Goal: Transaction & Acquisition: Purchase product/service

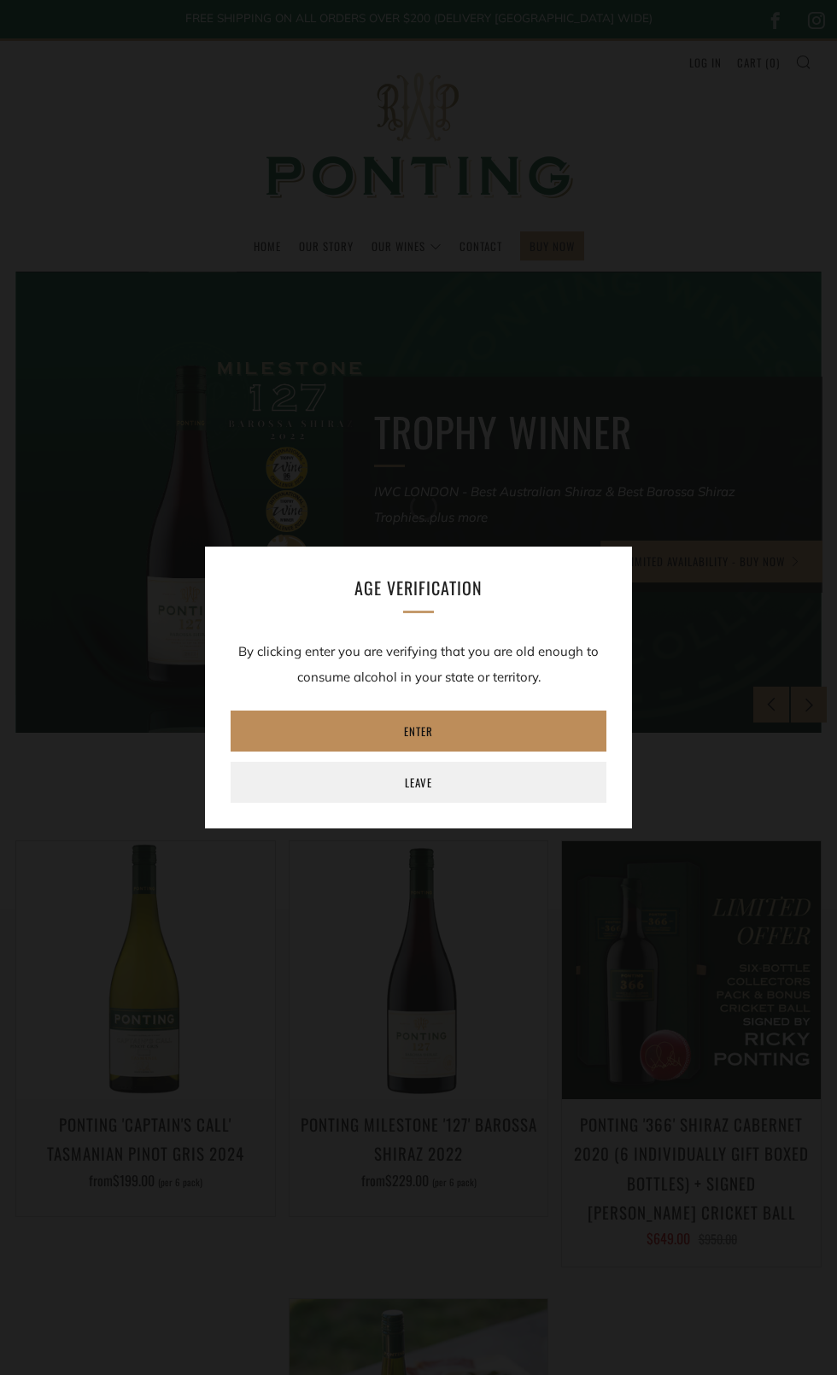
click at [402, 747] on link "Enter" at bounding box center [419, 731] width 376 height 41
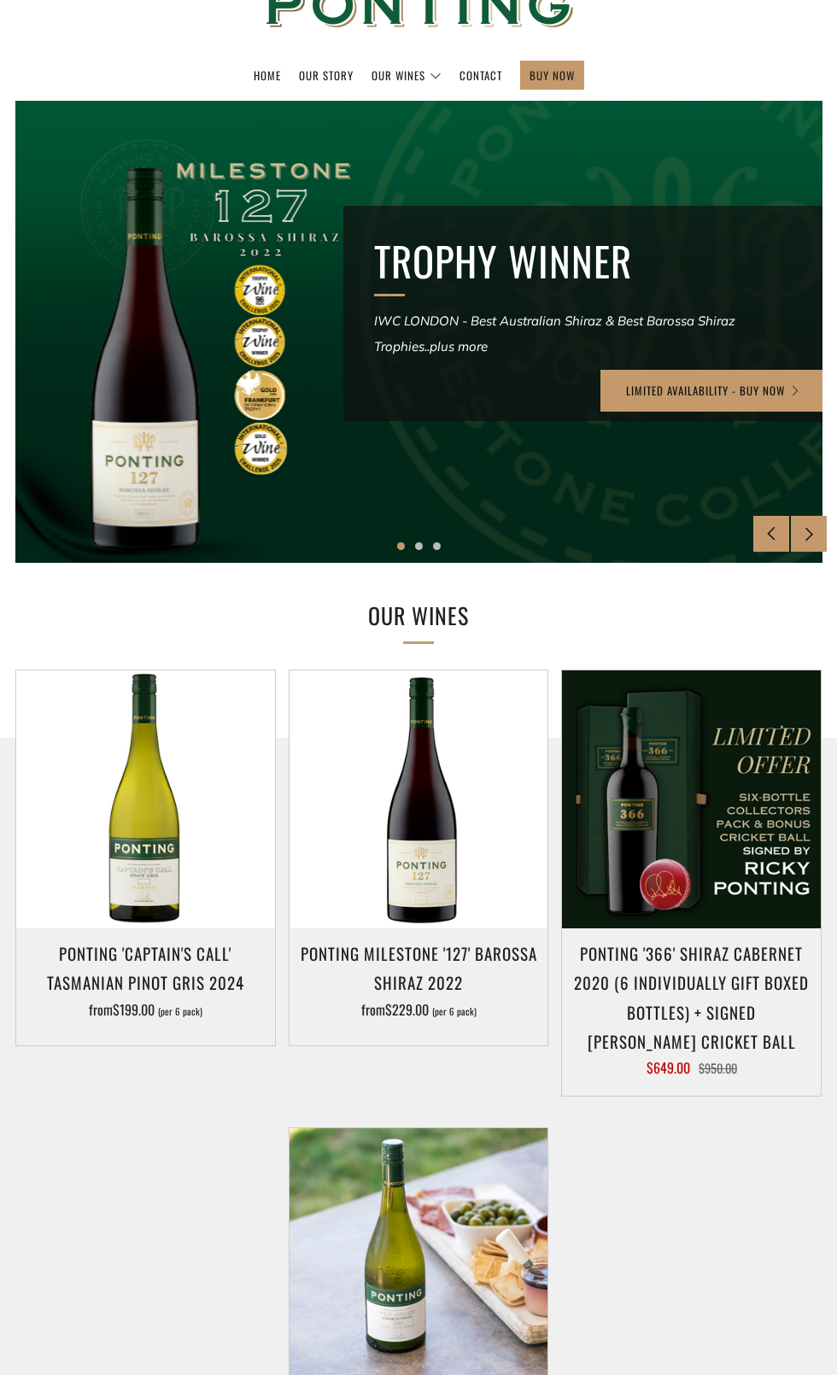
scroll to position [170, 0]
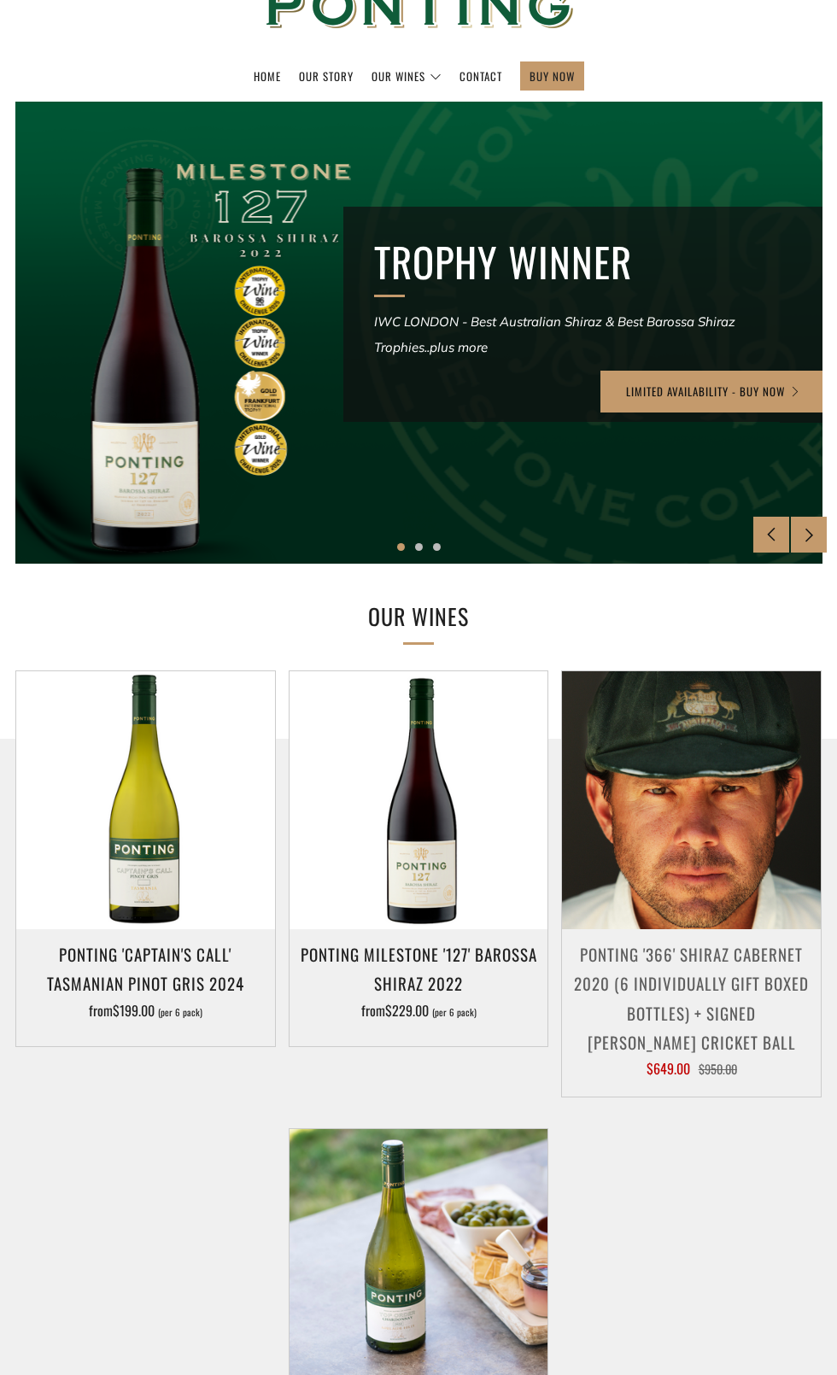
click at [656, 857] on img at bounding box center [691, 800] width 259 height 259
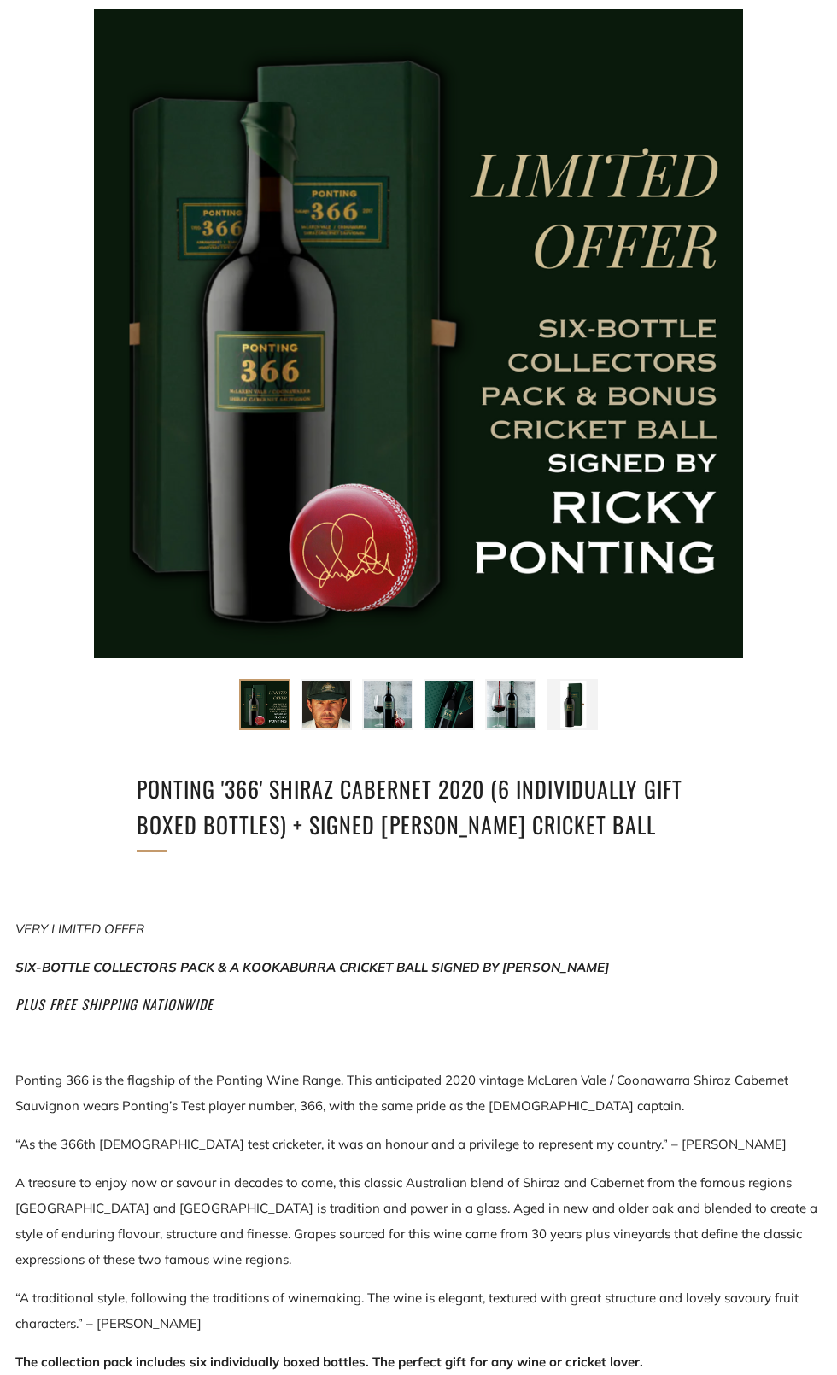
scroll to position [286, 0]
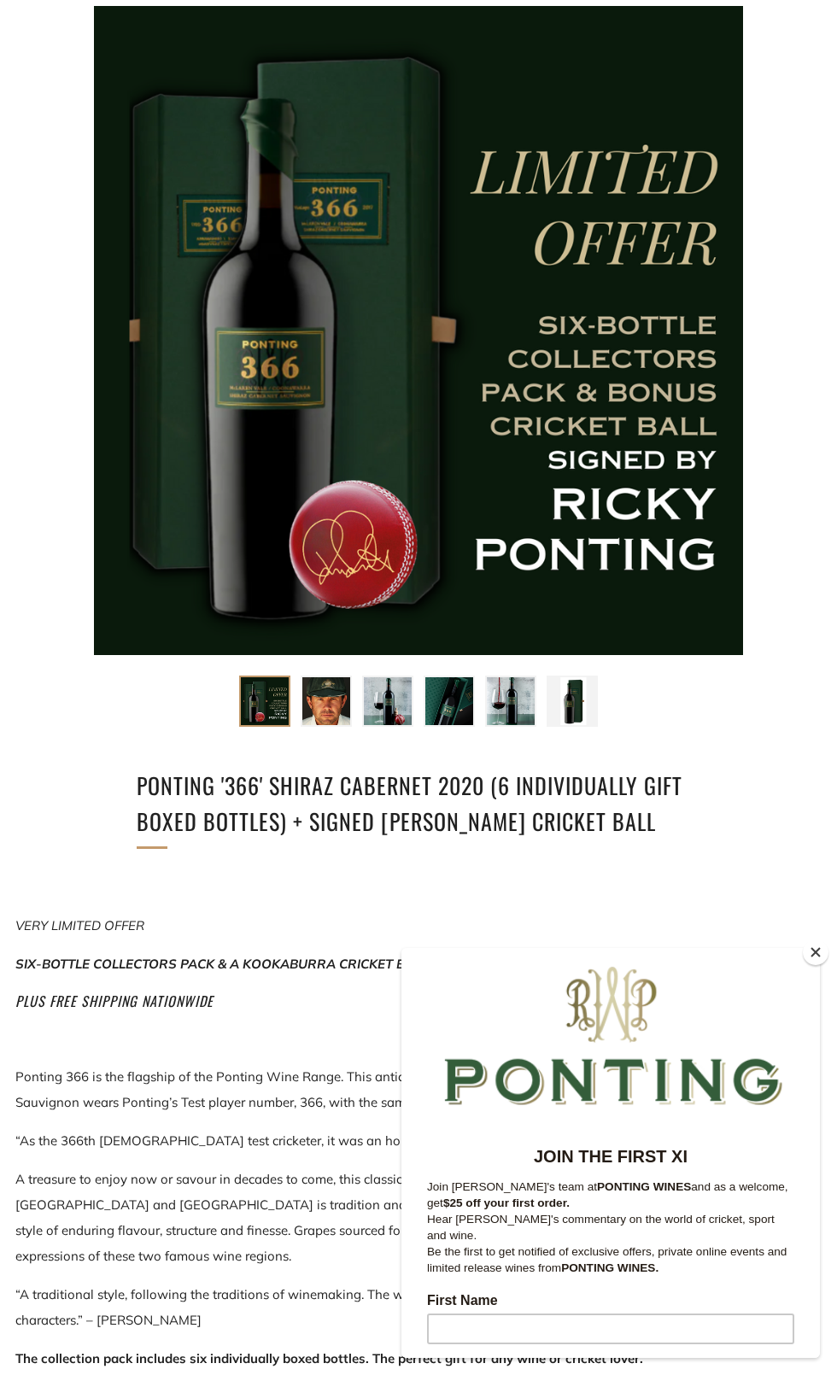
click at [817, 982] on div at bounding box center [610, 1033] width 419 height 171
click at [816, 952] on button "Close" at bounding box center [816, 953] width 26 height 26
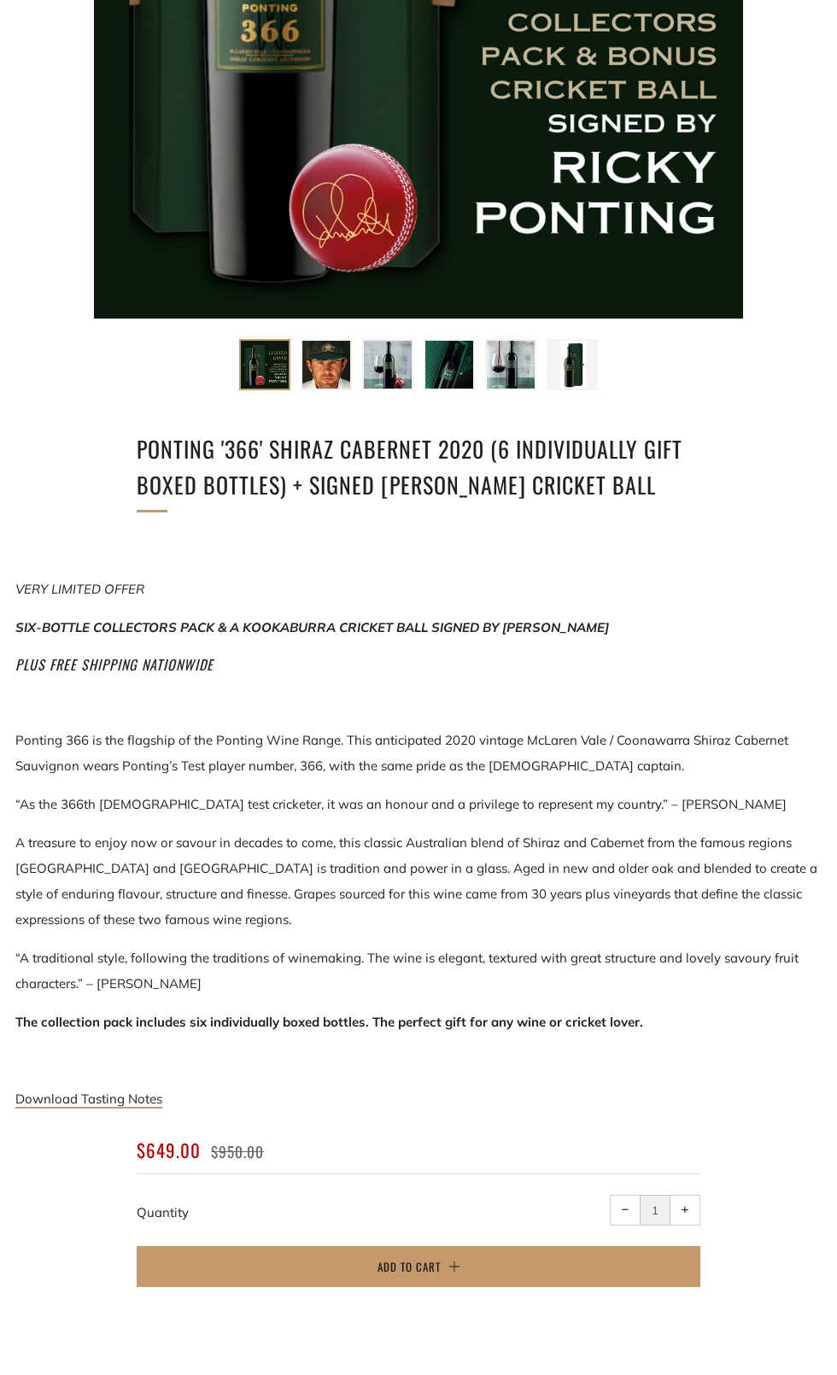
scroll to position [0, 0]
